Goal: Task Accomplishment & Management: Complete application form

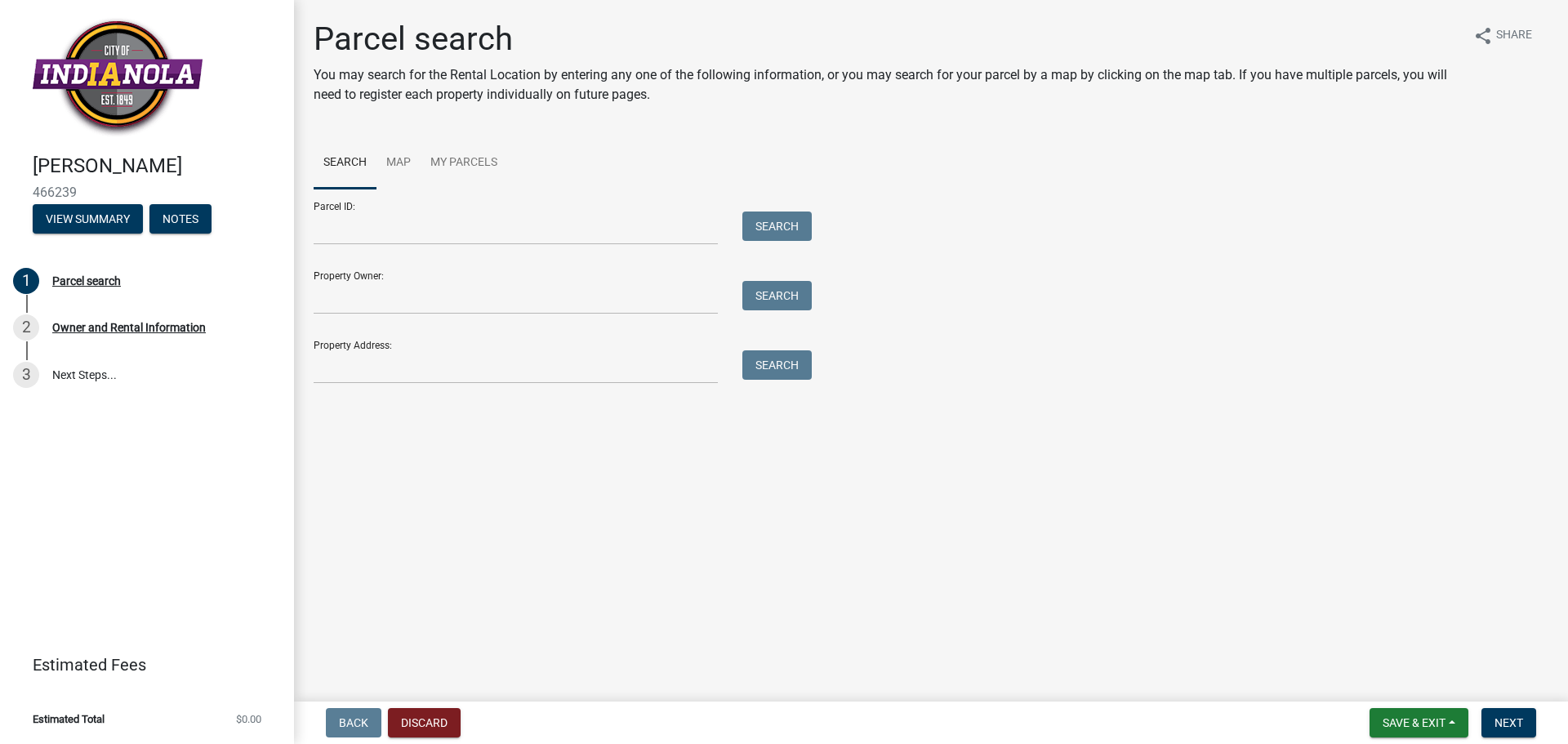
click at [105, 98] on img at bounding box center [117, 77] width 170 height 120
drag, startPoint x: 443, startPoint y: 39, endPoint x: 473, endPoint y: 45, distance: 30.6
click at [443, 39] on h1 "Parcel search" at bounding box center [887, 39] width 1146 height 39
click at [1189, 62] on div "Parcel search You may search for the Rental Location by entering any one of the…" at bounding box center [887, 69] width 1146 height 98
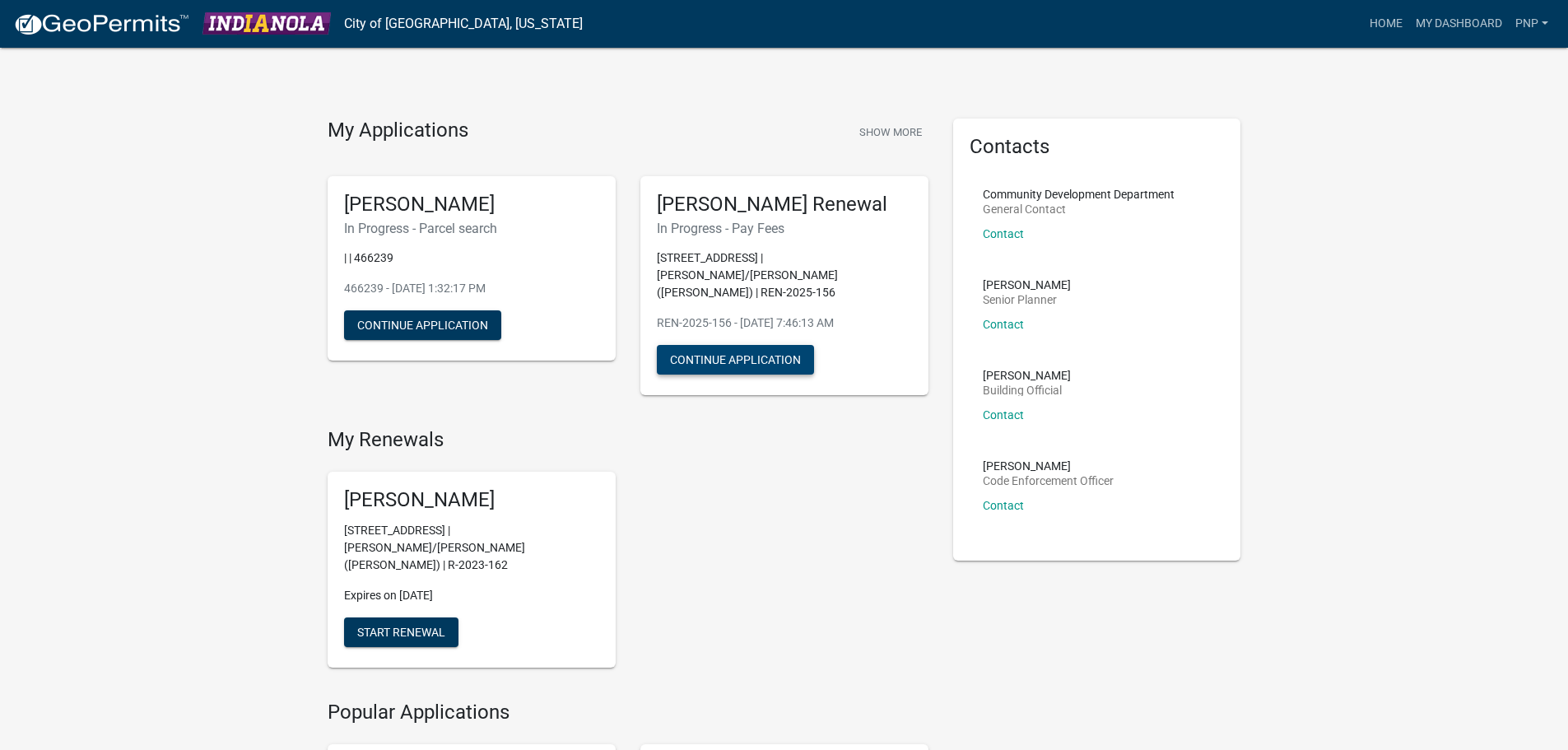
click at [737, 345] on button "Continue Application" at bounding box center [735, 359] width 158 height 29
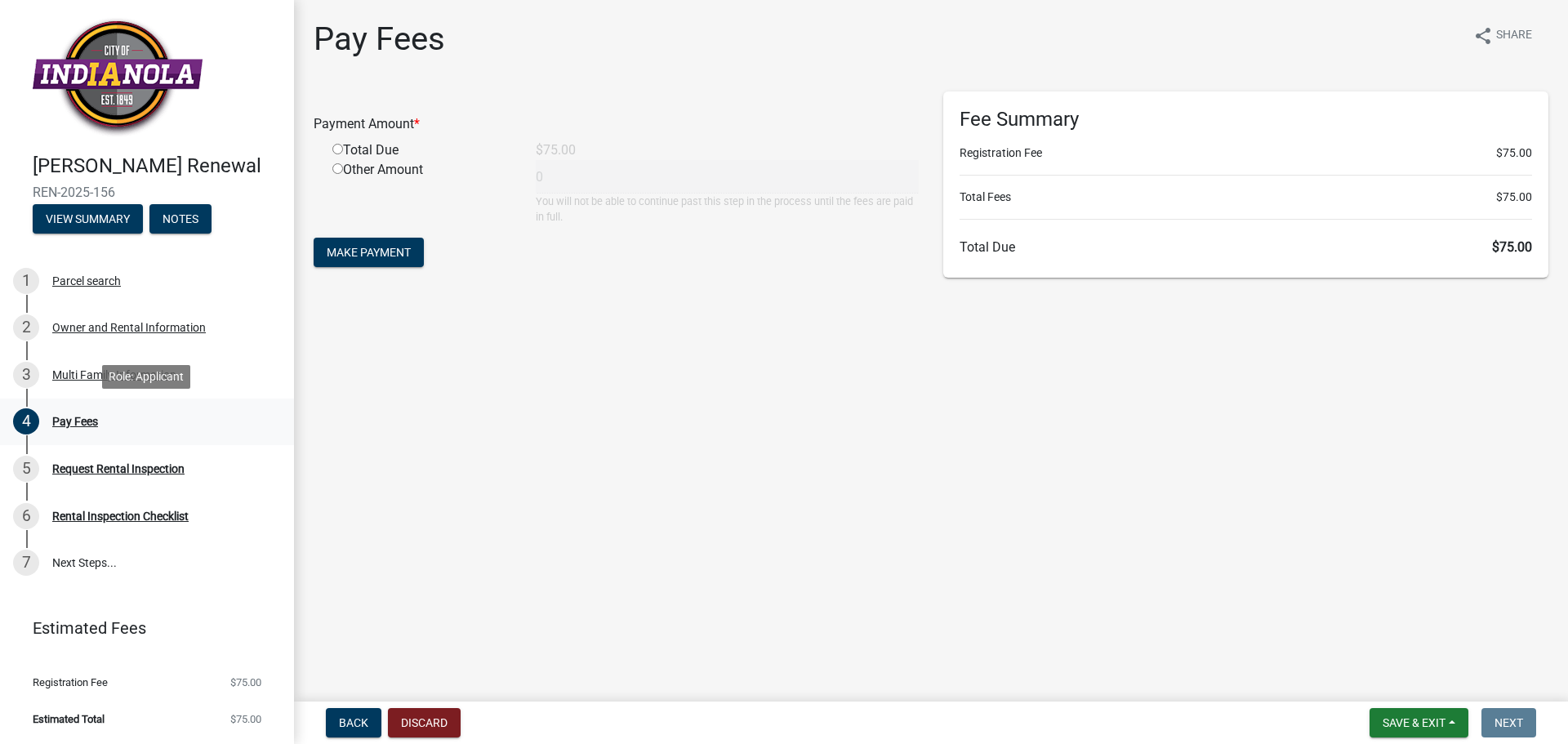
click at [88, 420] on div "Pay Fees" at bounding box center [75, 422] width 46 height 12
click at [338, 150] on input "radio" at bounding box center [338, 149] width 11 height 11
radio input "true"
type input "75"
click at [353, 251] on span "Make Payment" at bounding box center [369, 253] width 84 height 13
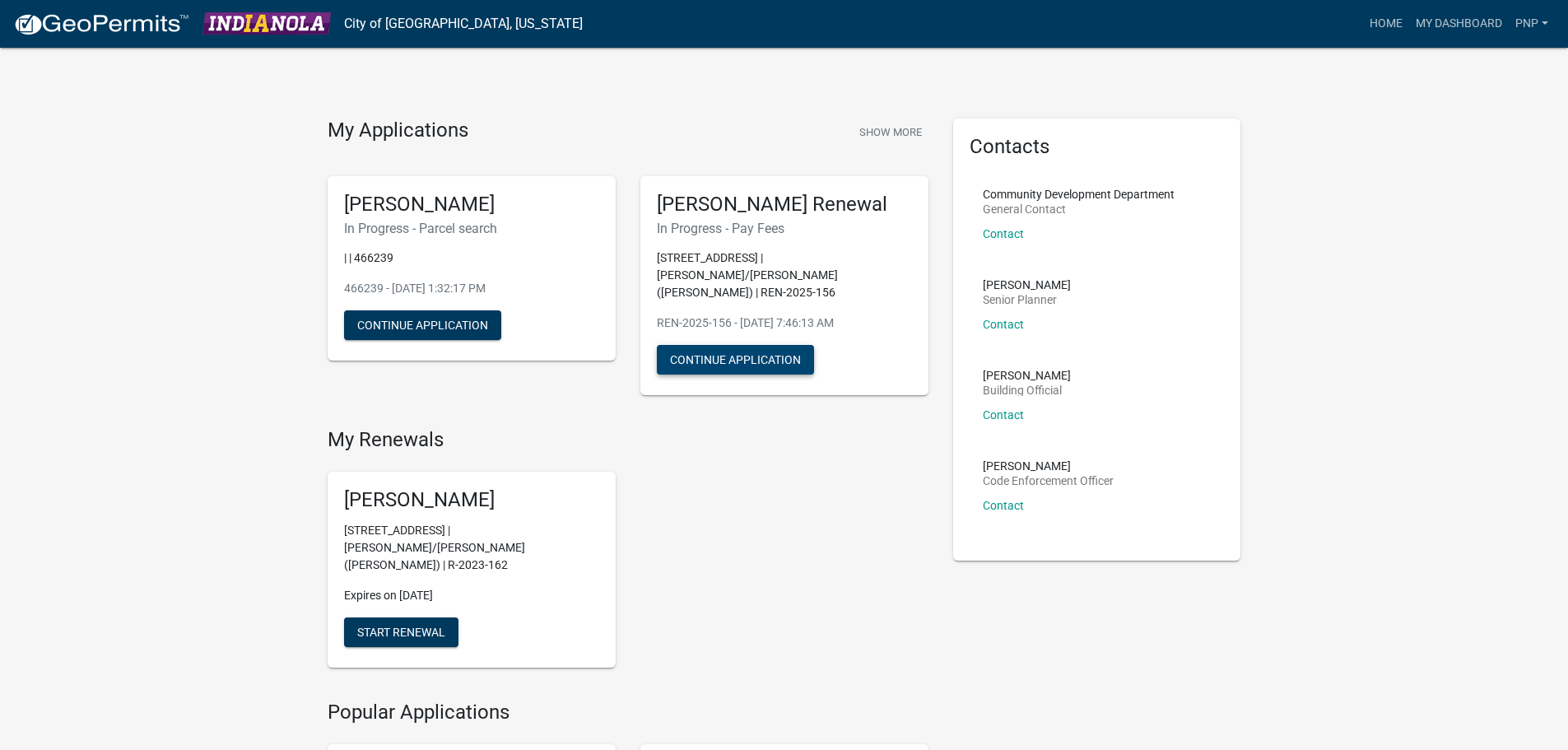
click at [703, 345] on button "Continue Application" at bounding box center [735, 359] width 158 height 29
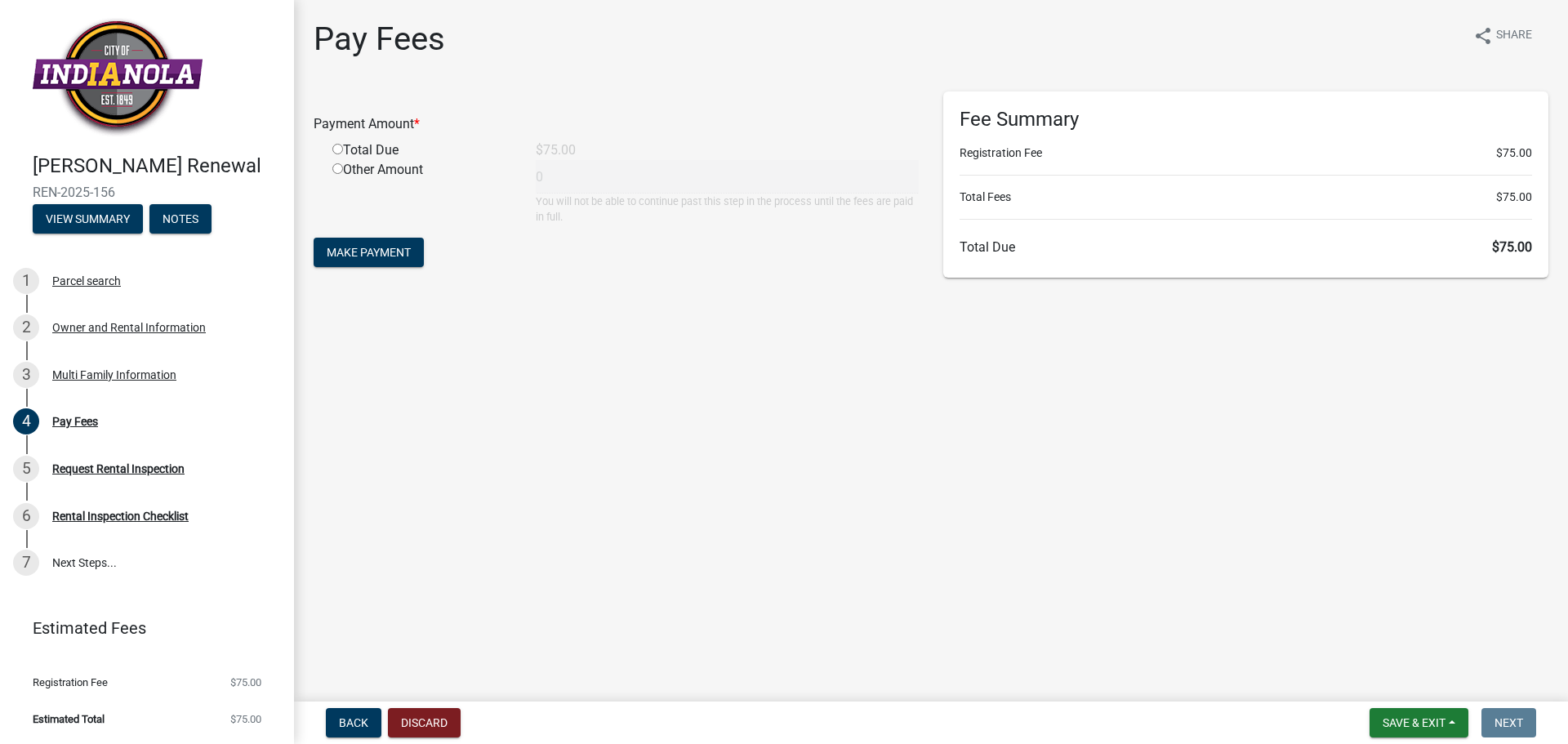
drag, startPoint x: 127, startPoint y: 189, endPoint x: 30, endPoint y: 193, distance: 97.1
click at [30, 193] on div "[PERSON_NAME] Renewal REN-2025-156 View Summary Notes" at bounding box center [147, 190] width 268 height 97
copy span "REN-2025-156"
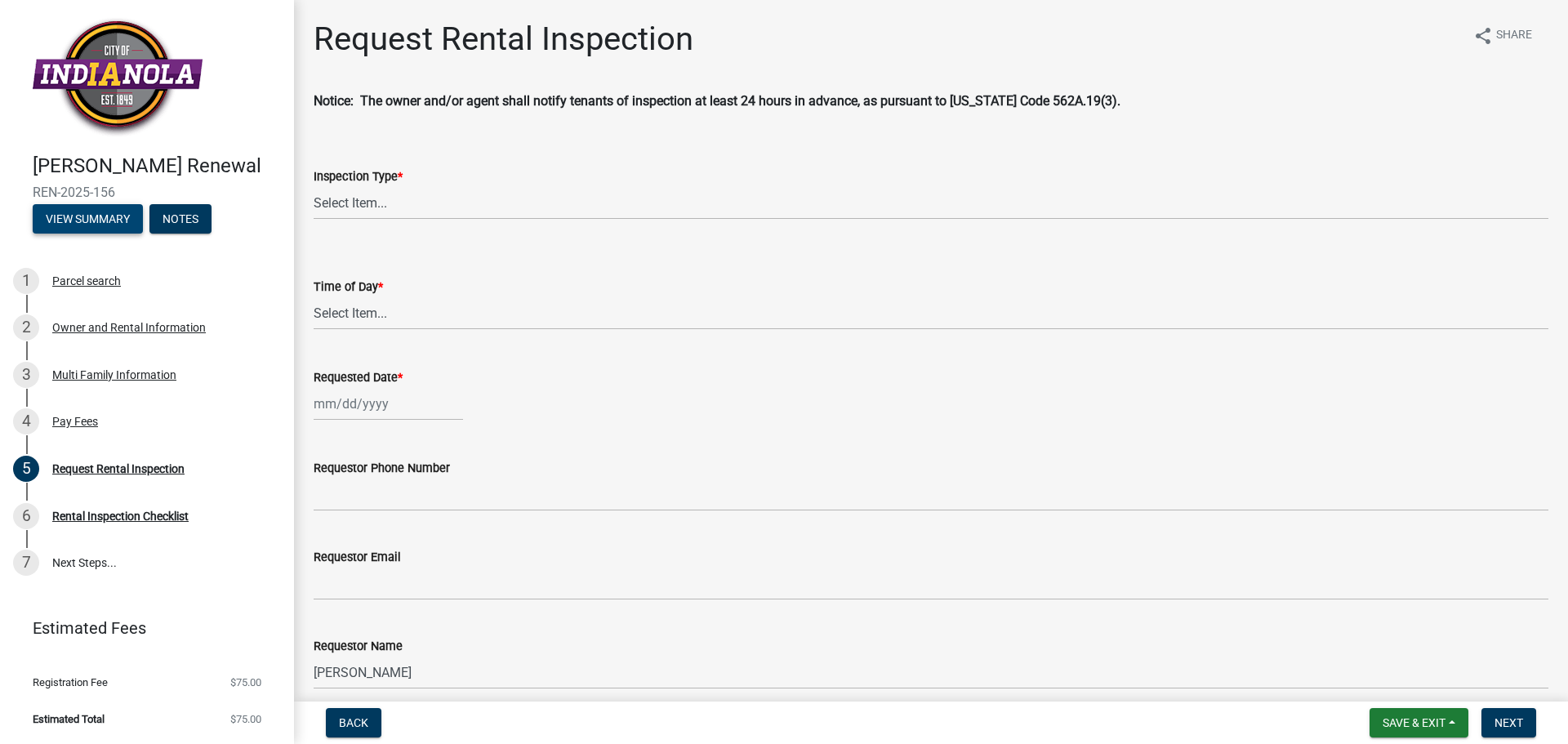
click at [97, 215] on button "View Summary" at bounding box center [87, 218] width 111 height 29
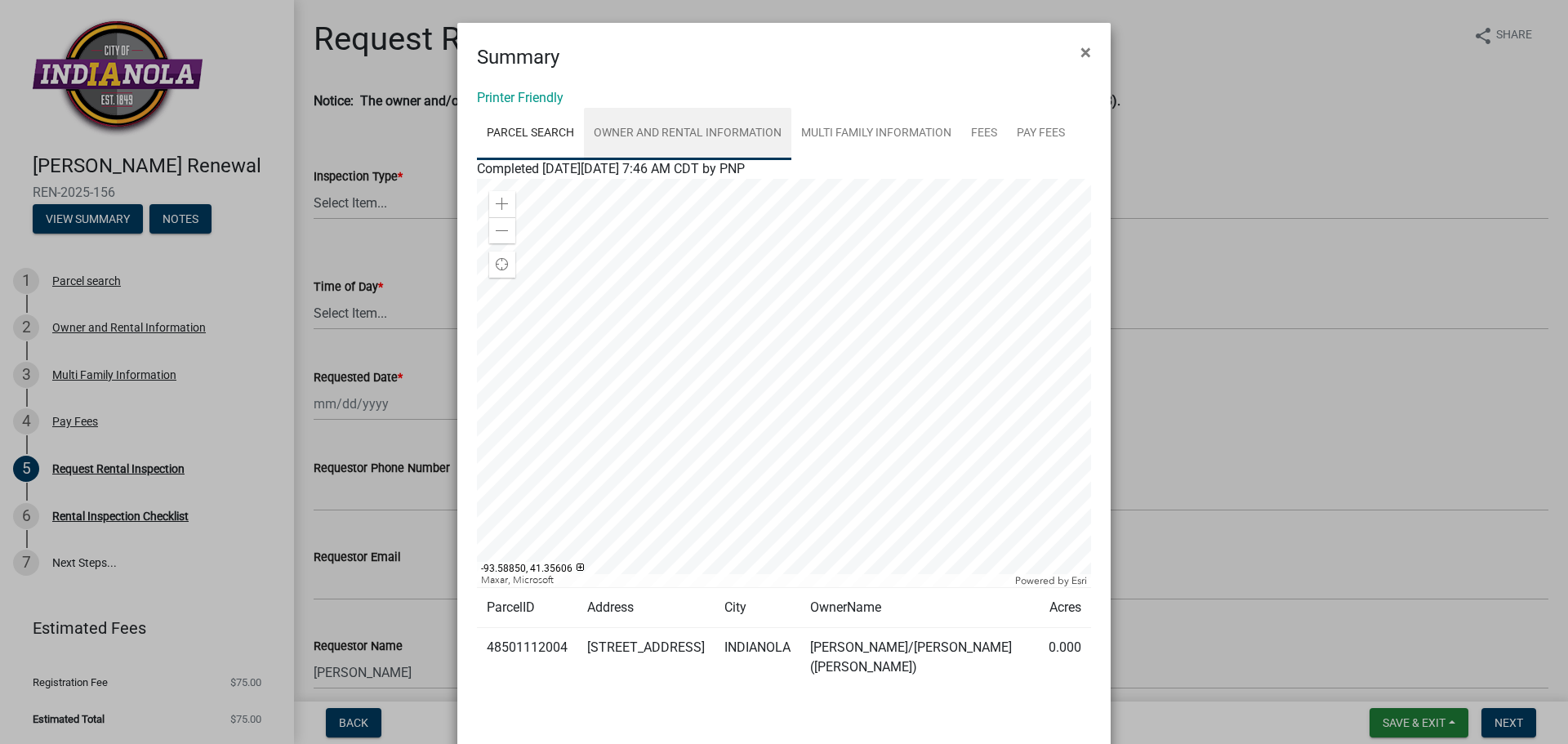
click at [684, 133] on link "Owner and Rental Information" at bounding box center [687, 134] width 207 height 52
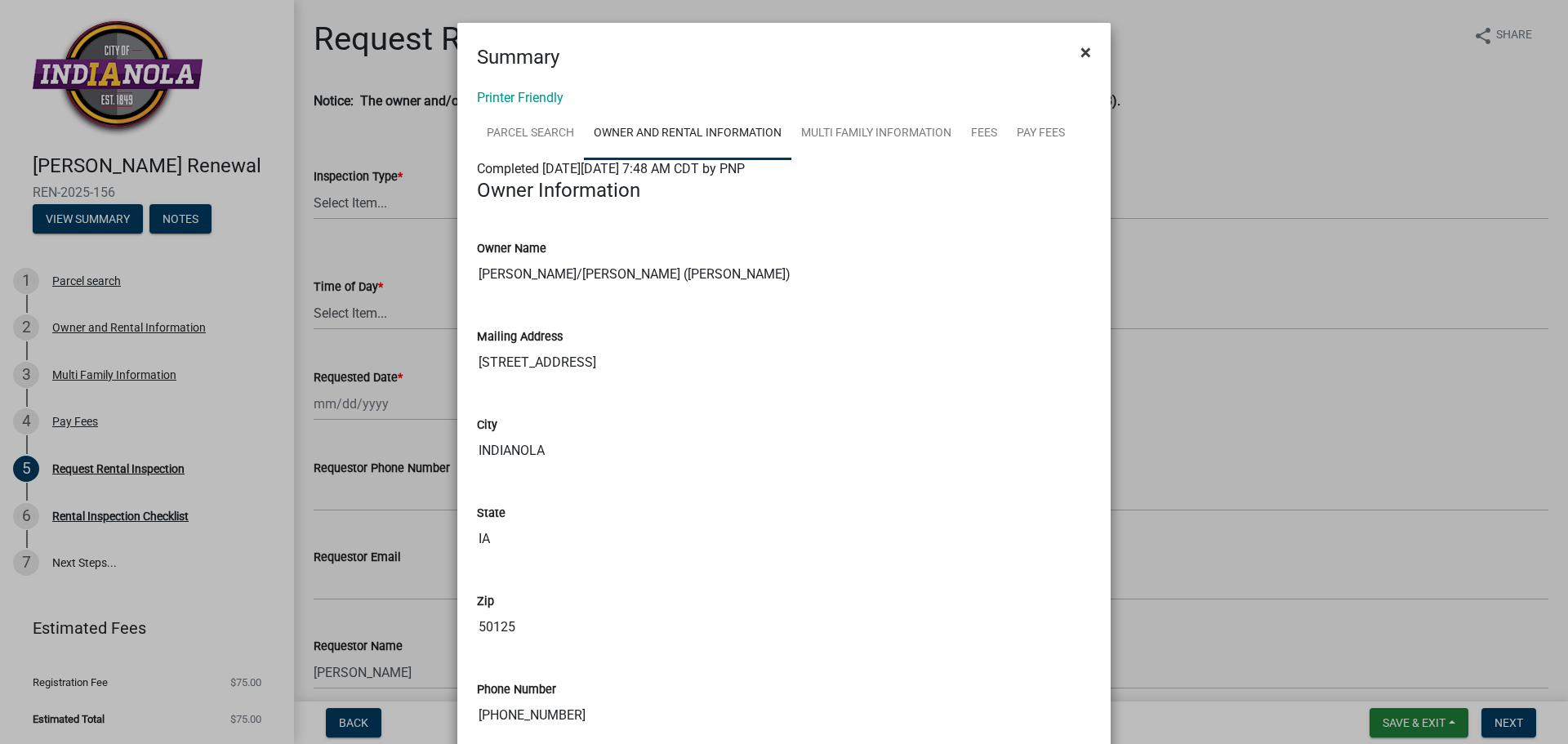
click at [1081, 57] on span "×" at bounding box center [1086, 52] width 11 height 22
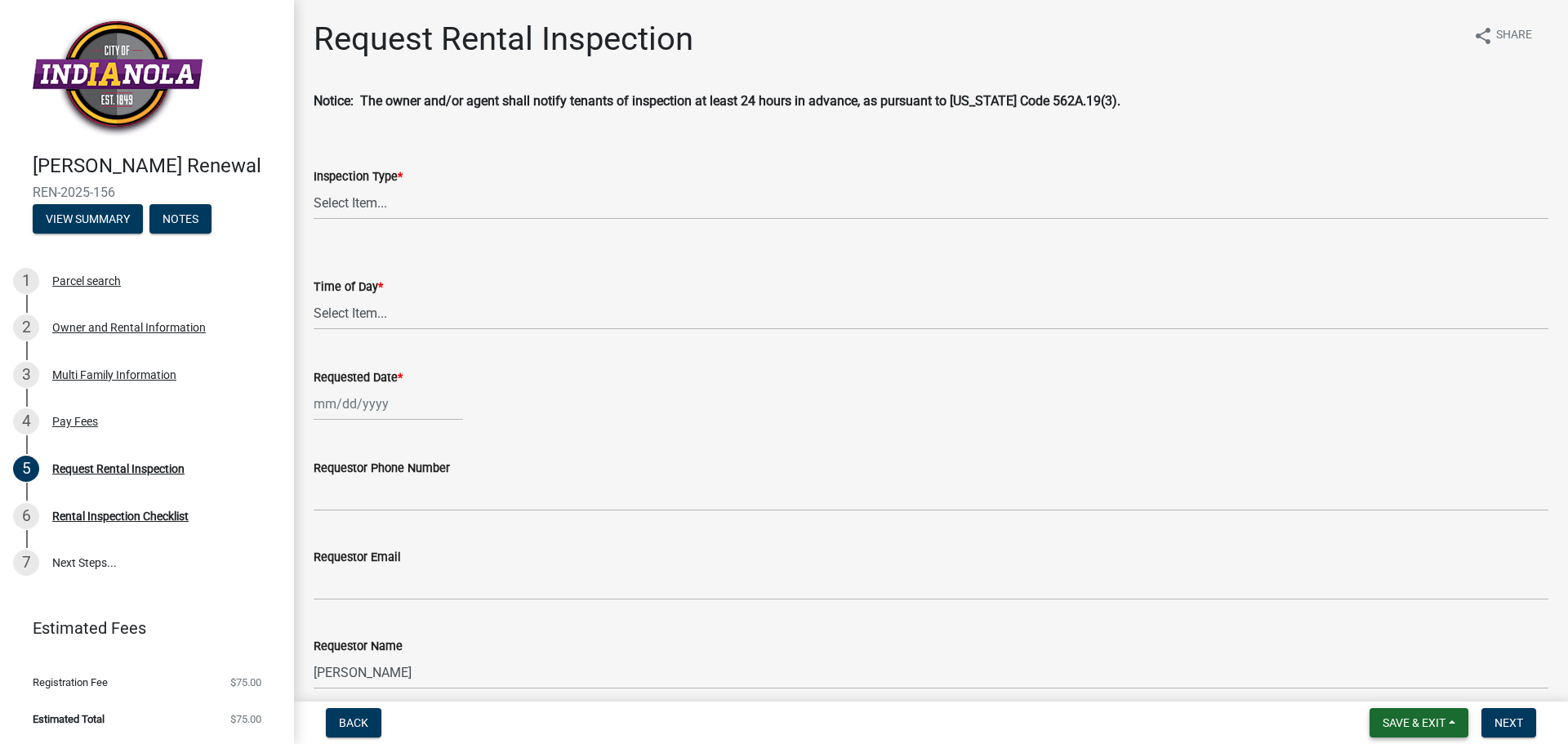
click at [1414, 726] on span "Save & Exit" at bounding box center [1414, 723] width 63 height 13
click at [1375, 687] on button "Save & Exit" at bounding box center [1402, 680] width 131 height 39
